Goal: Communication & Community: Answer question/provide support

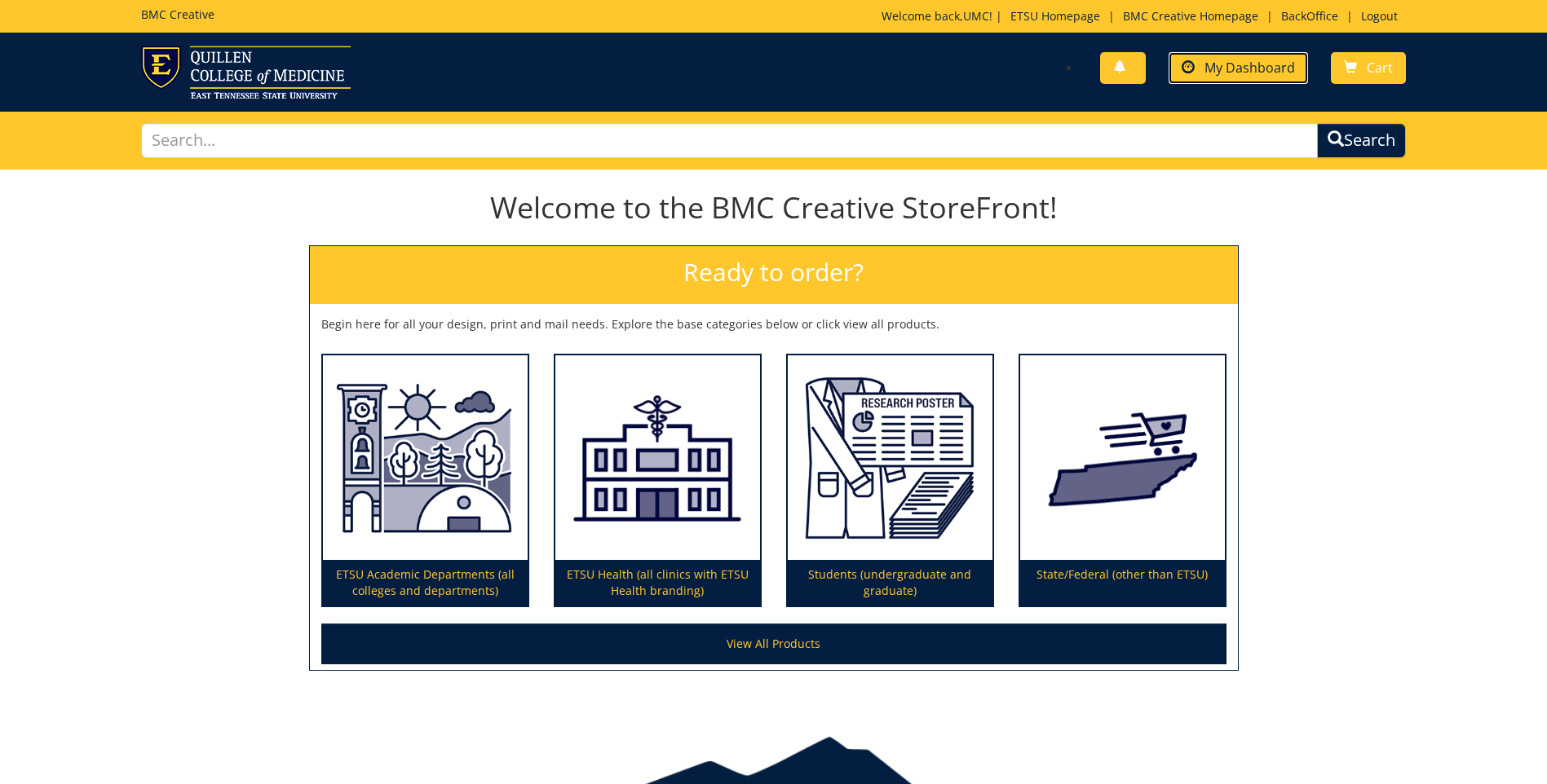
click at [1272, 76] on link "My Dashboard" at bounding box center [1238, 68] width 139 height 32
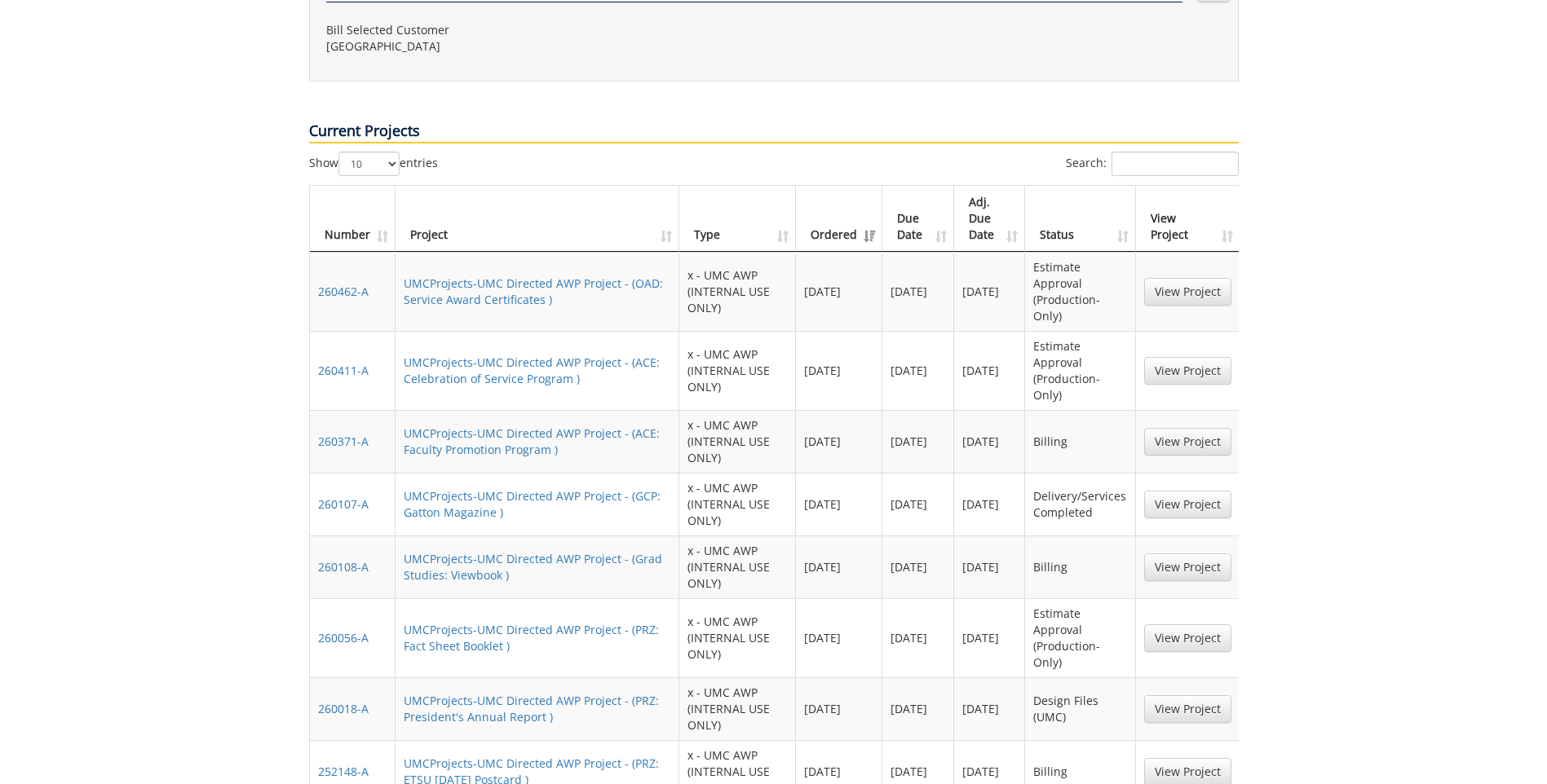
scroll to position [1060, 0]
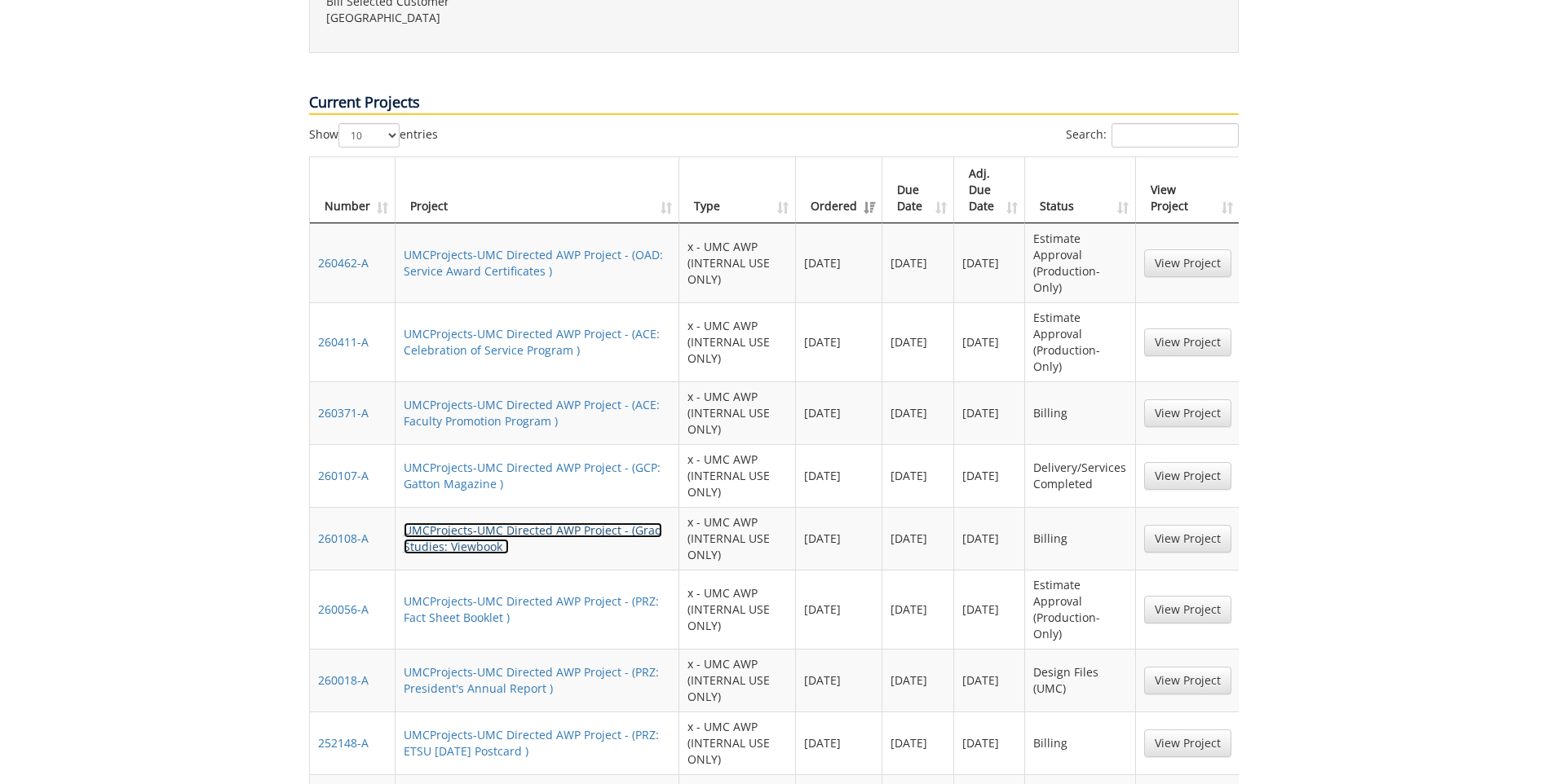
click at [474, 522] on link "UMCProjects-UMC Directed AWP Project - (Grad Studies: Viewbook )" at bounding box center [534, 538] width 259 height 32
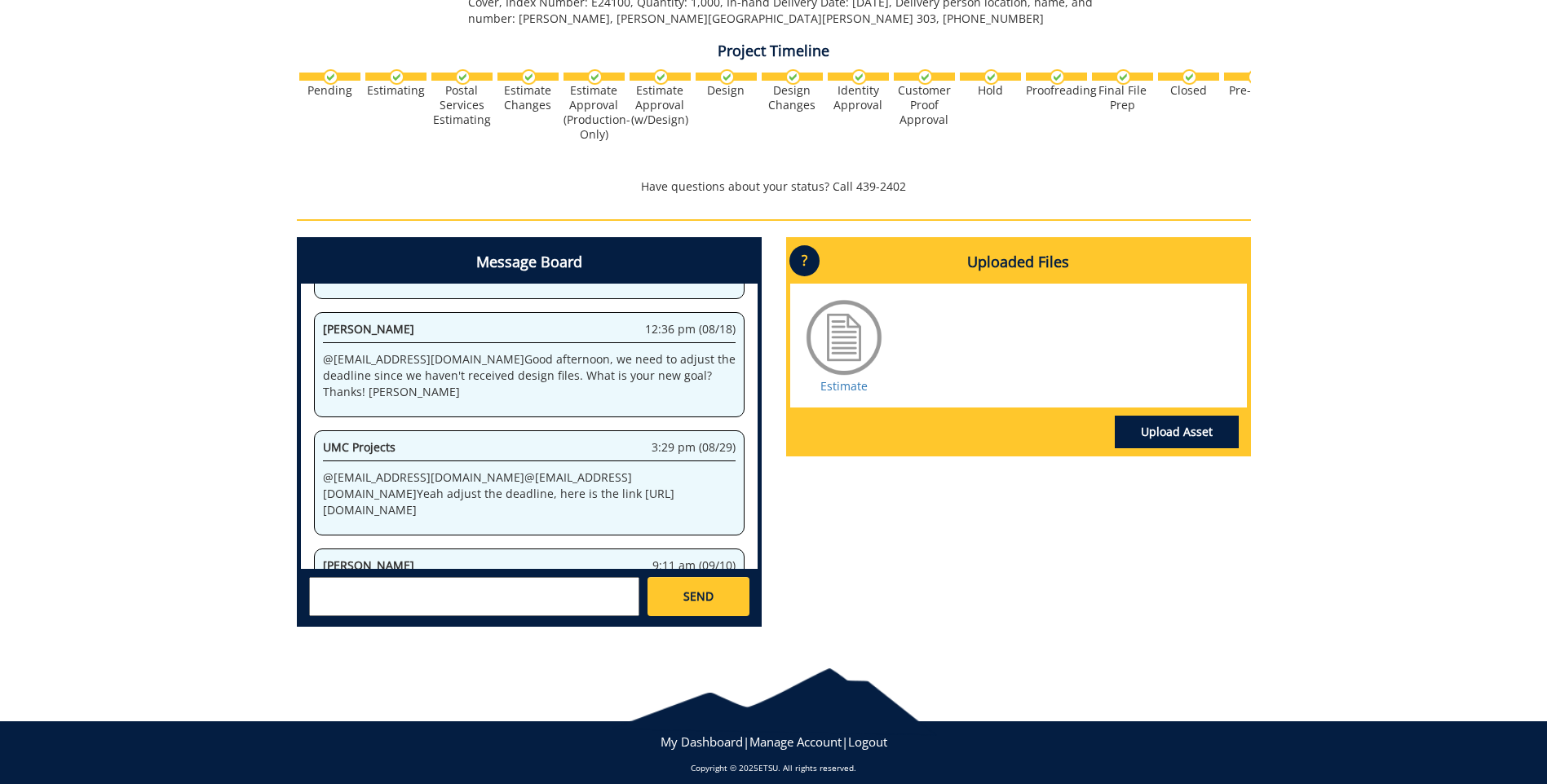
scroll to position [693, 0]
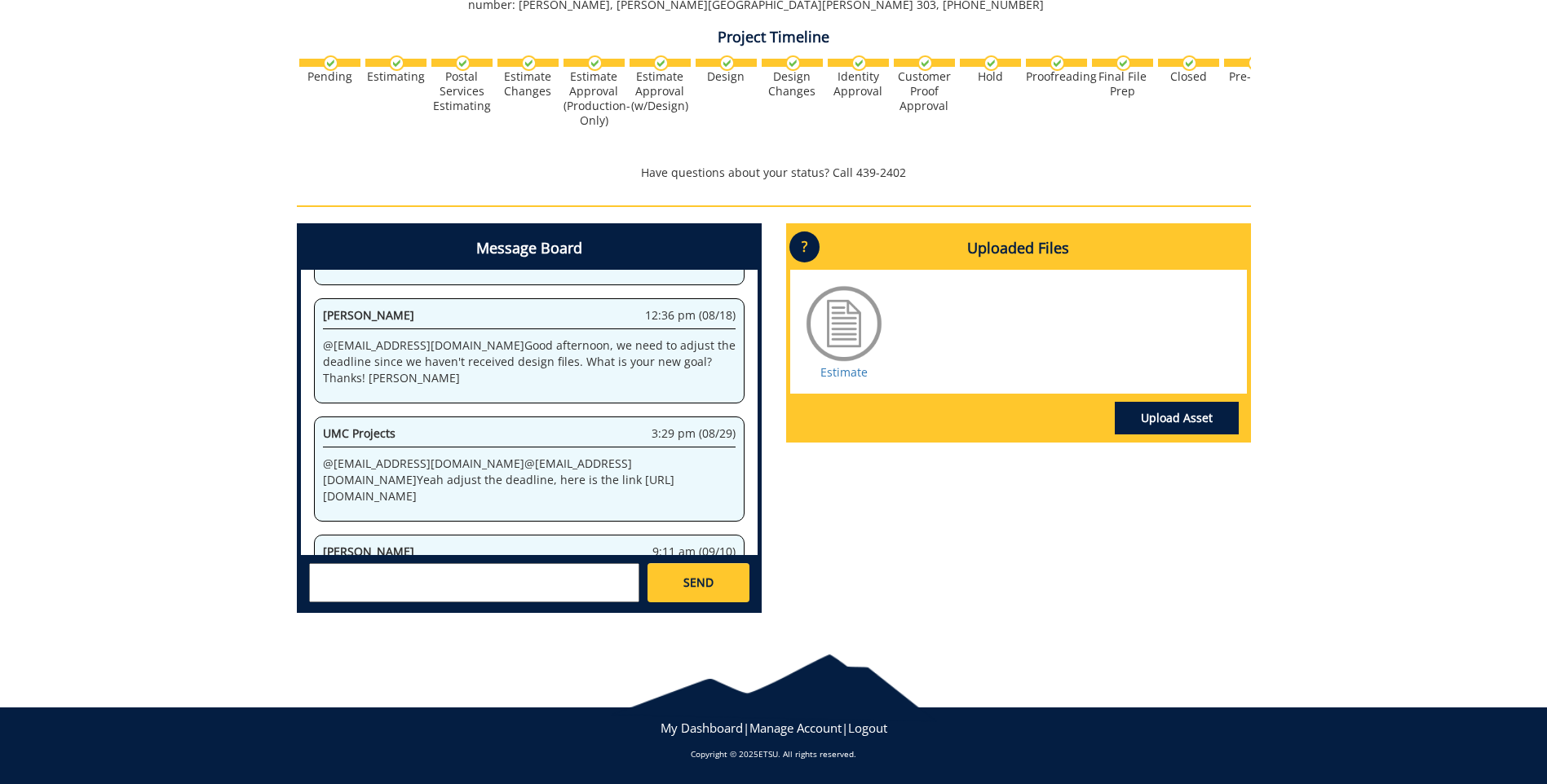
drag, startPoint x: 520, startPoint y: 501, endPoint x: 353, endPoint y: 526, distance: 168.9
click at [353, 534] on div "[PERSON_NAME] 9:11 am (09/10) @ [EMAIL_ADDRESS][DOMAIN_NAME] Good morning, plea…" at bounding box center [529, 578] width 431 height 89
copy p "please provide Voyager COA for billing"
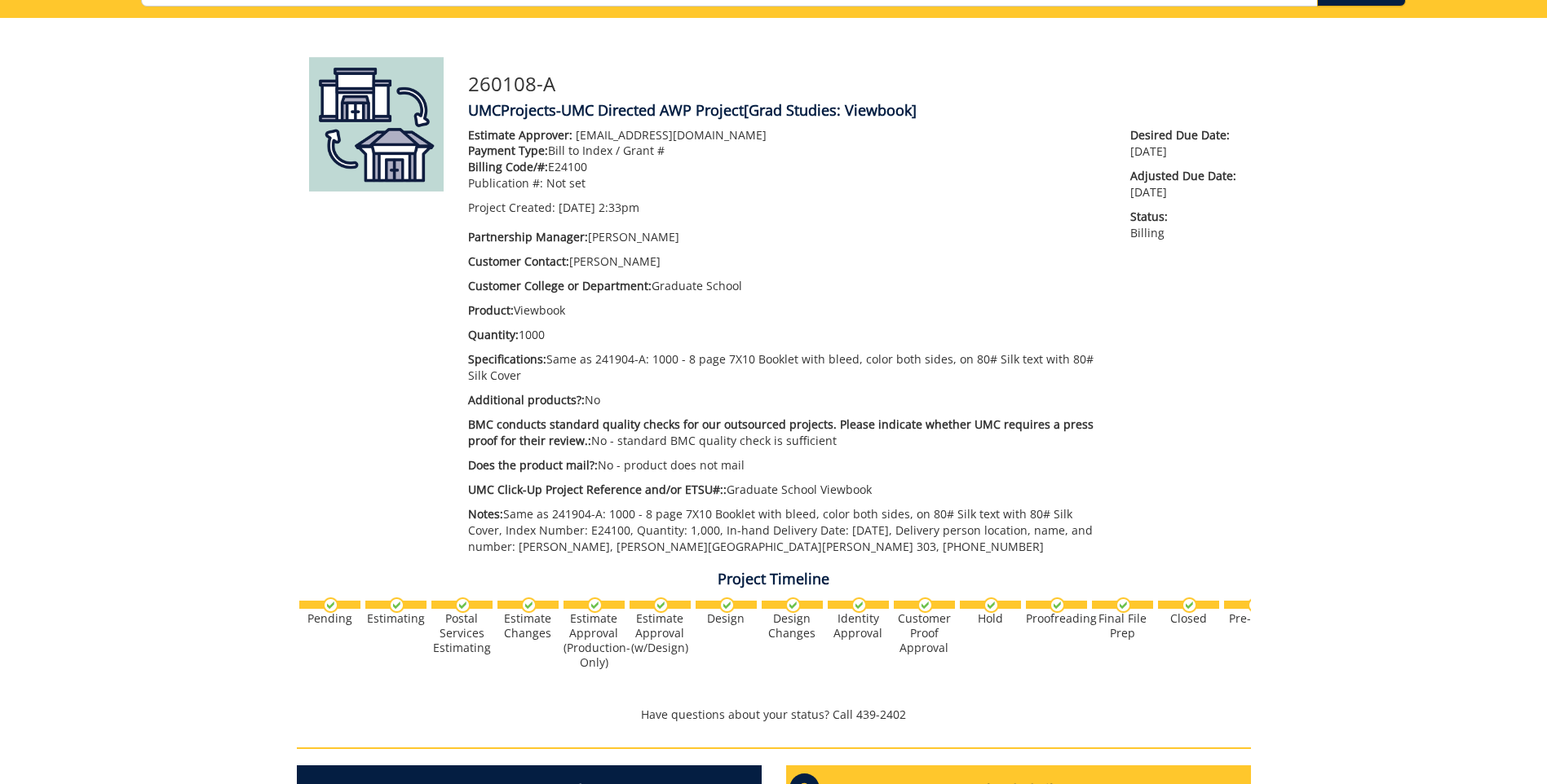
scroll to position [123, 0]
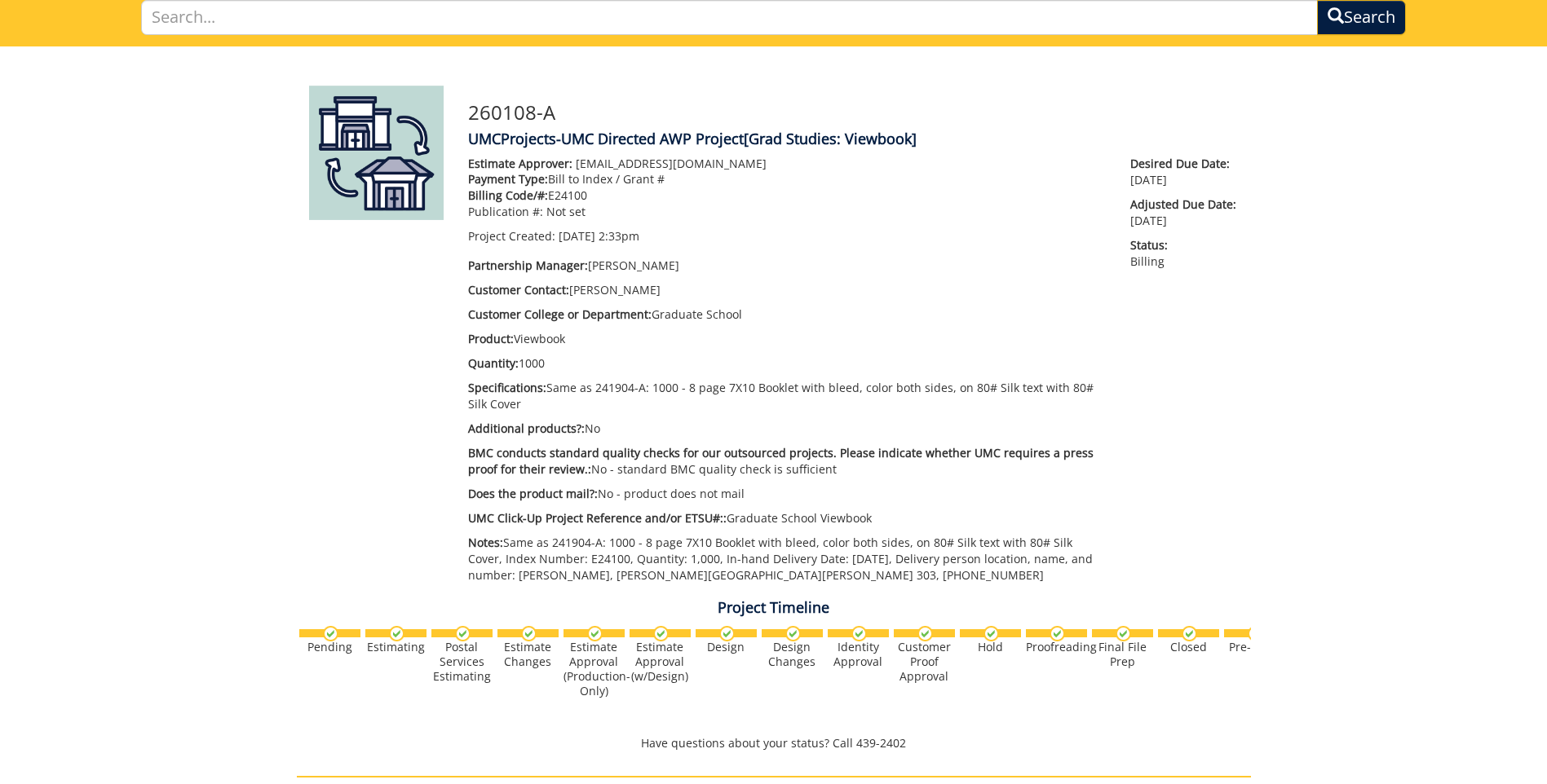
click at [571, 190] on p "Billing Code/#: E24100" at bounding box center [787, 195] width 639 height 16
copy p "E24100"
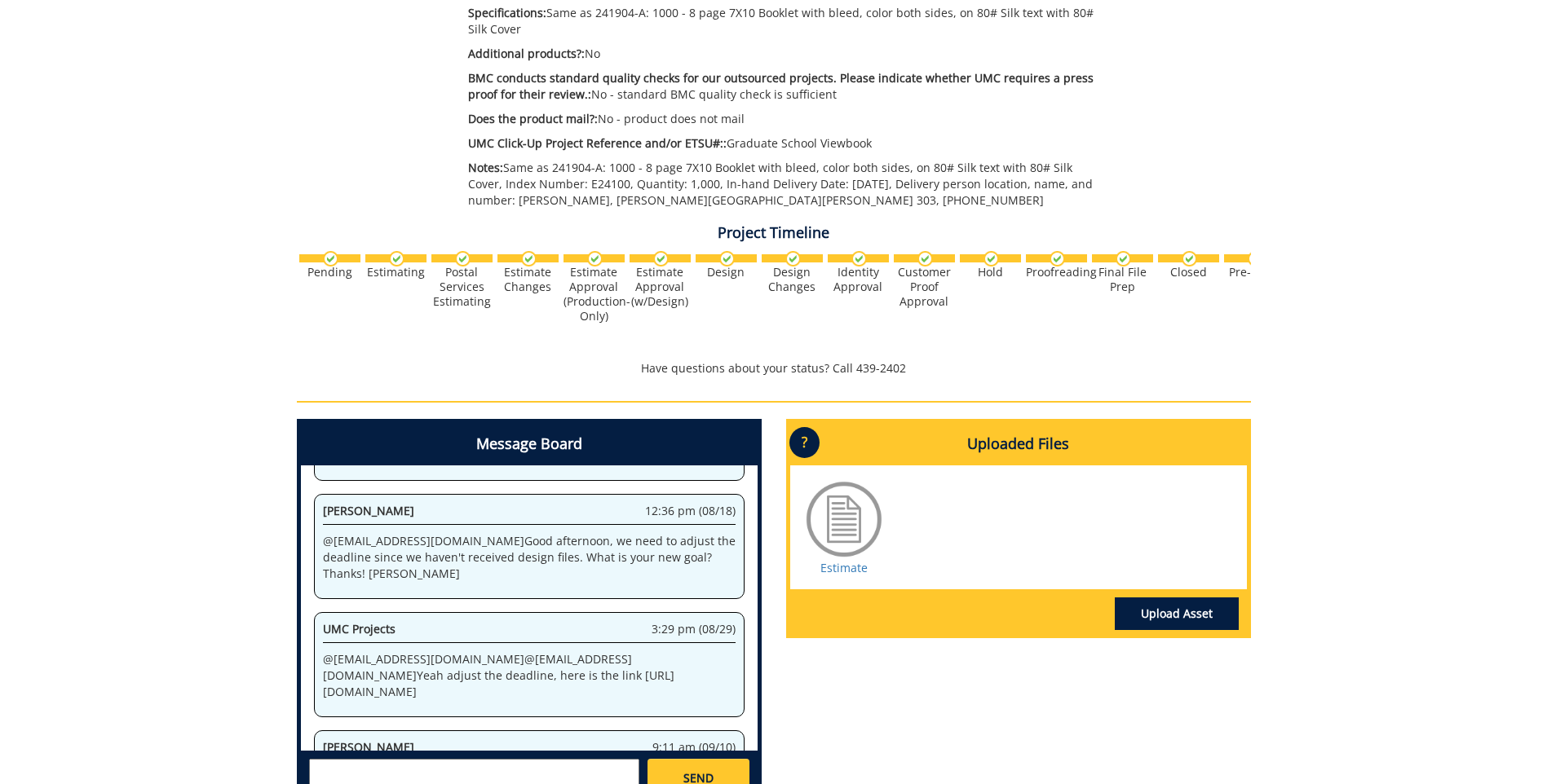
scroll to position [612, 0]
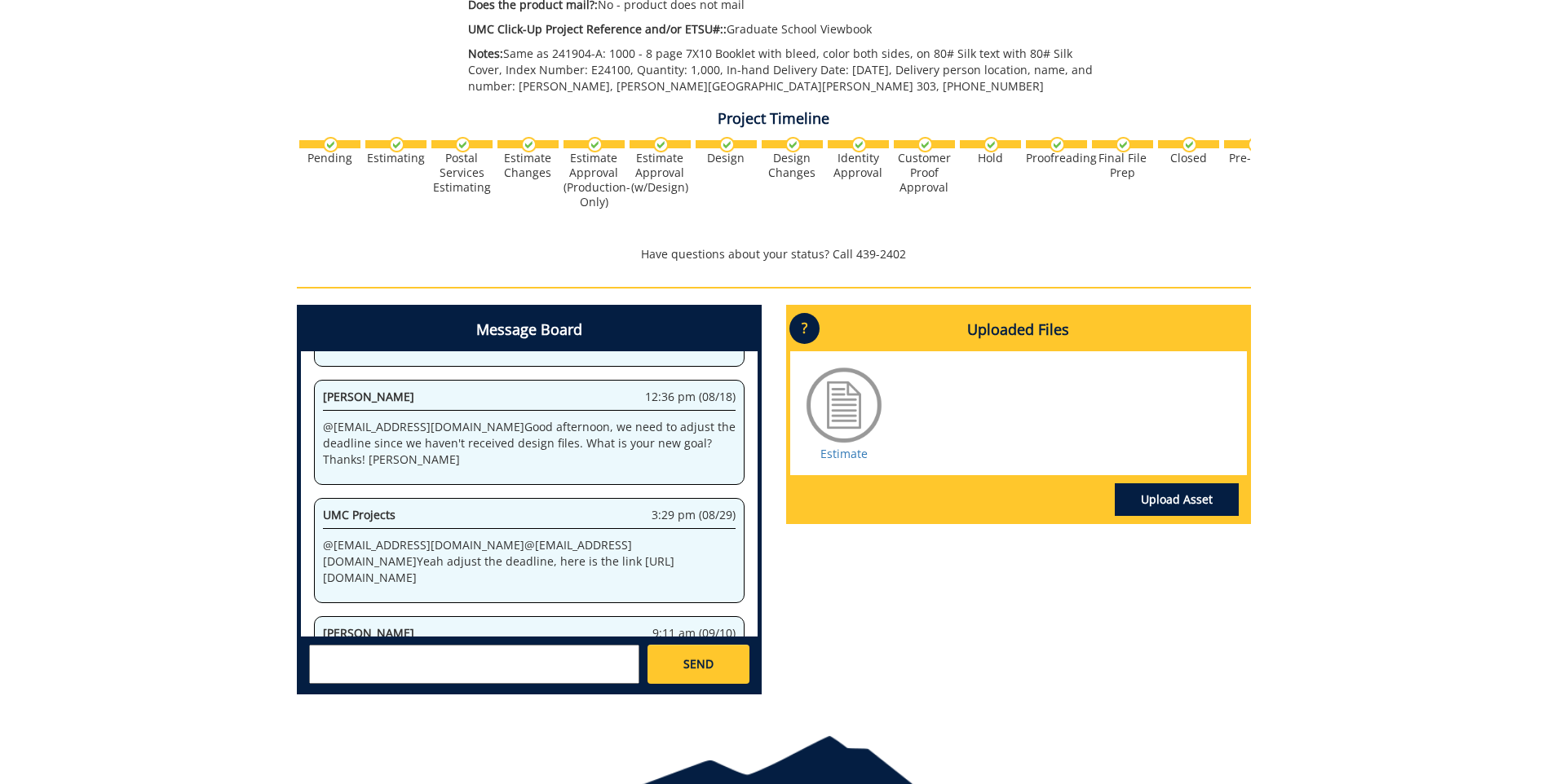
click at [391, 649] on textarea at bounding box center [475, 664] width 331 height 39
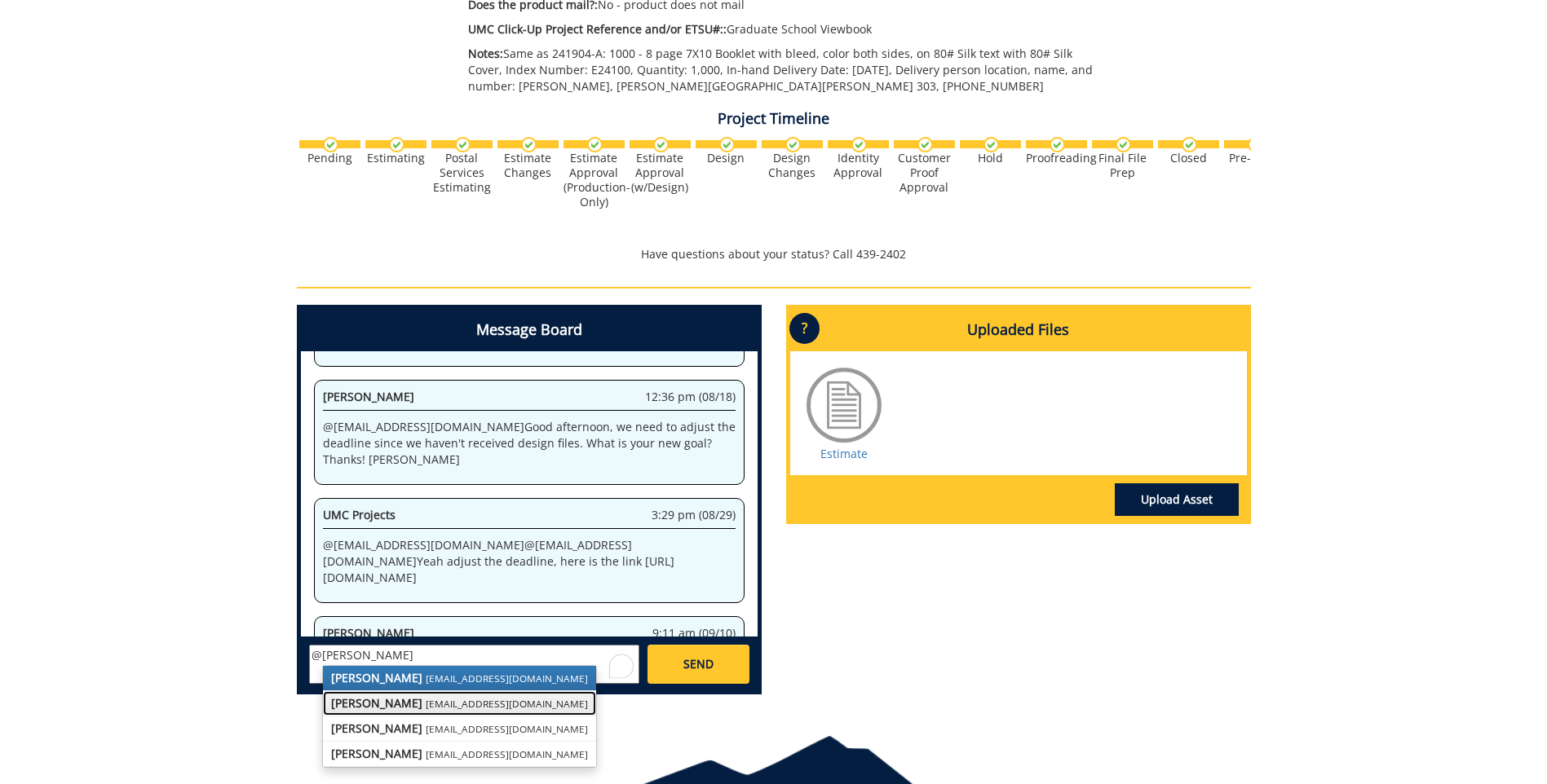
click at [389, 693] on link "[PERSON_NAME] [PERSON_NAME][EMAIL_ADDRESS][DOMAIN_NAME]" at bounding box center [459, 703] width 273 height 25
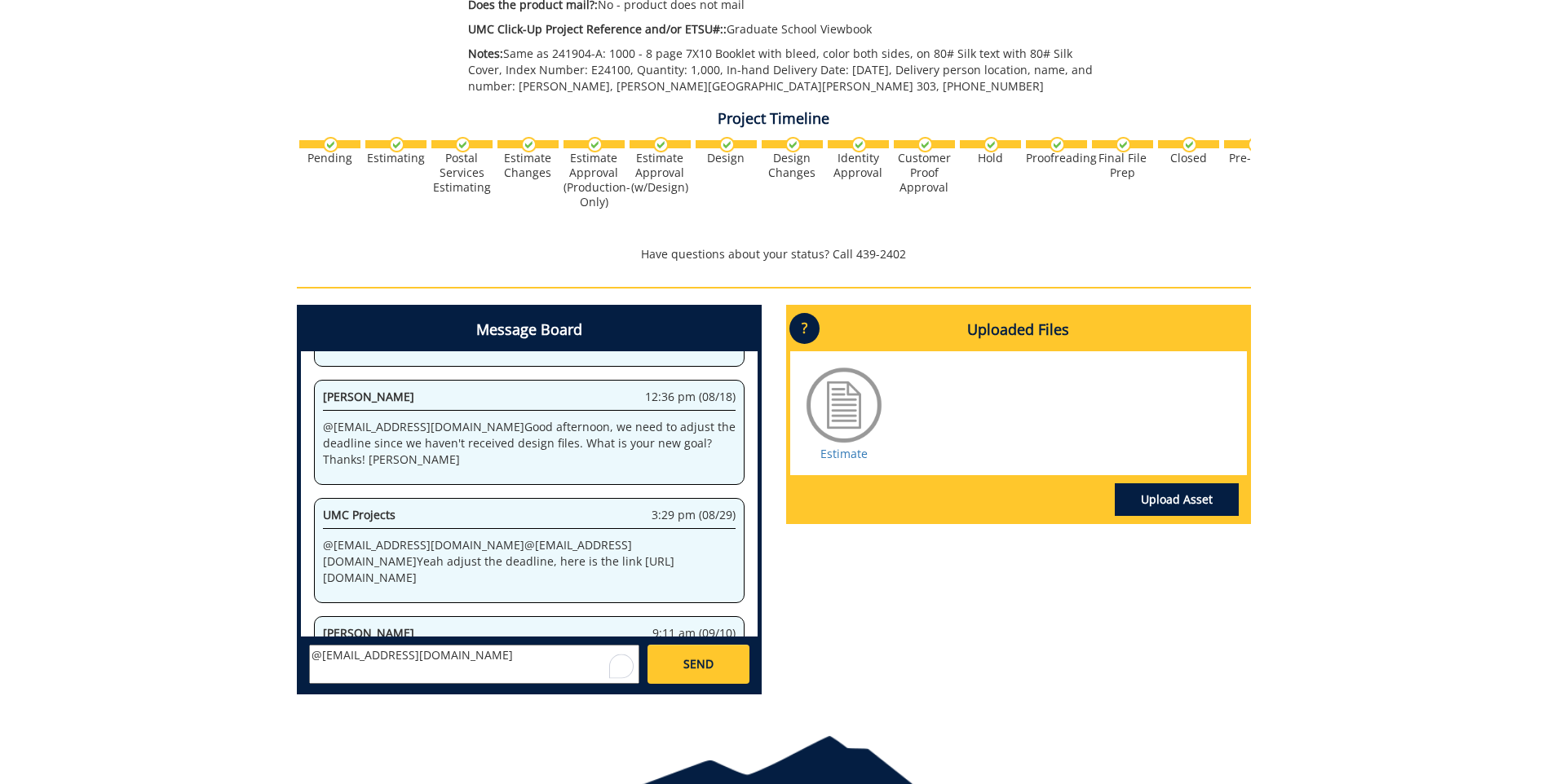
paste textarea "10-44000-100000-100-{INSERT ACCOUNT}-350-999-999-999"
type textarea "@[EMAIL_ADDRESS][DOMAIN_NAME] 10-44000-100000-100-{INSERT ACCOUNT}-350-999-999-…"
click at [686, 680] on link "SEND" at bounding box center [699, 664] width 102 height 39
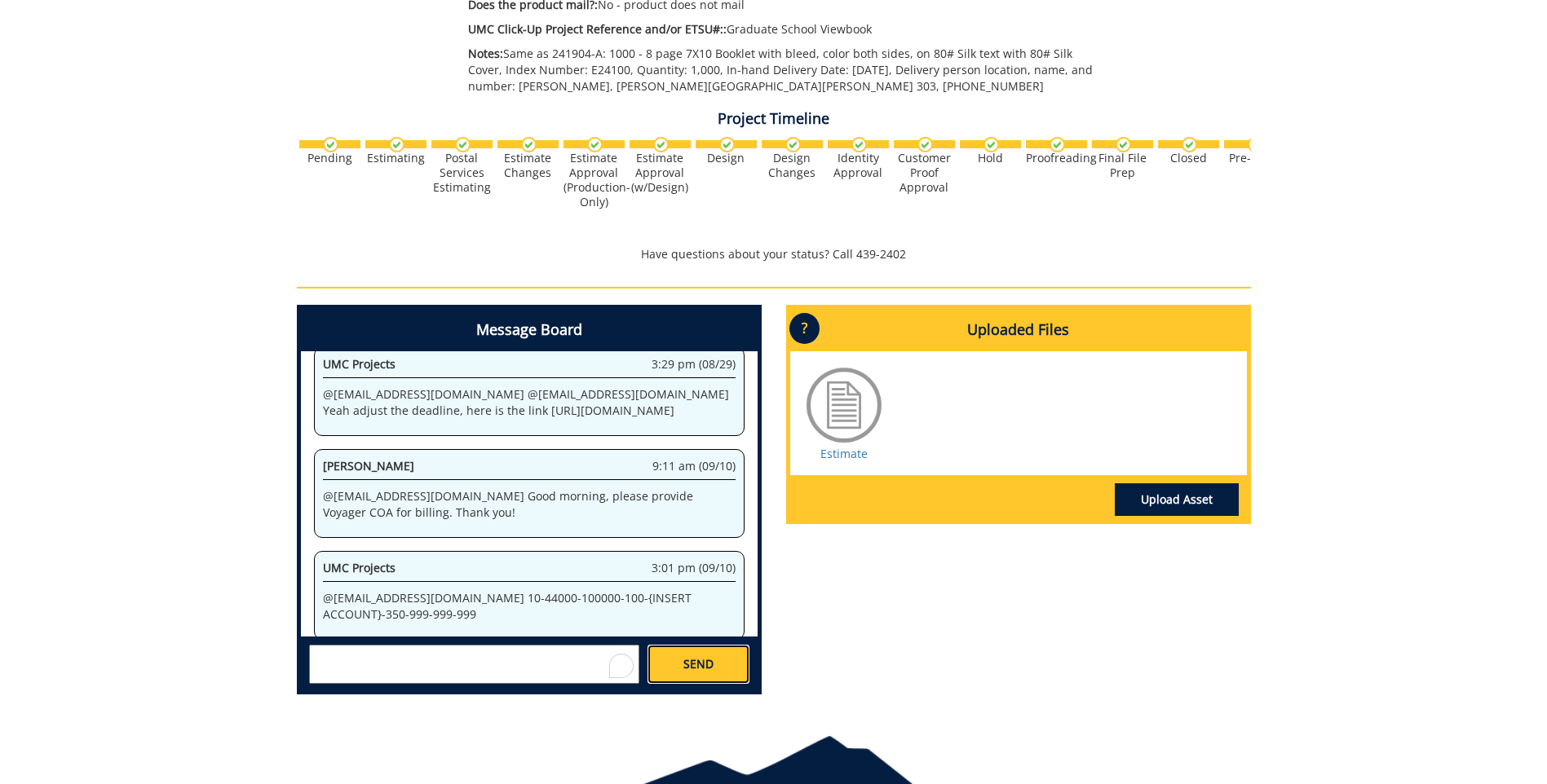
scroll to position [27019, 0]
